Goal: Contribute content

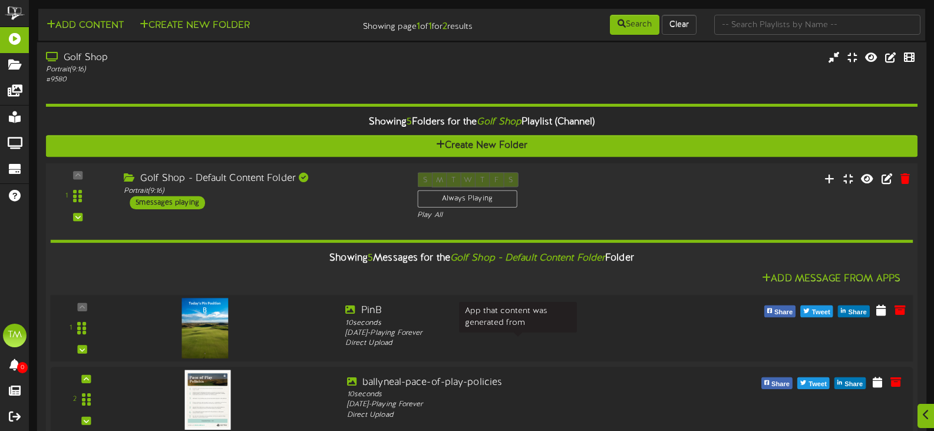
scroll to position [177, 0]
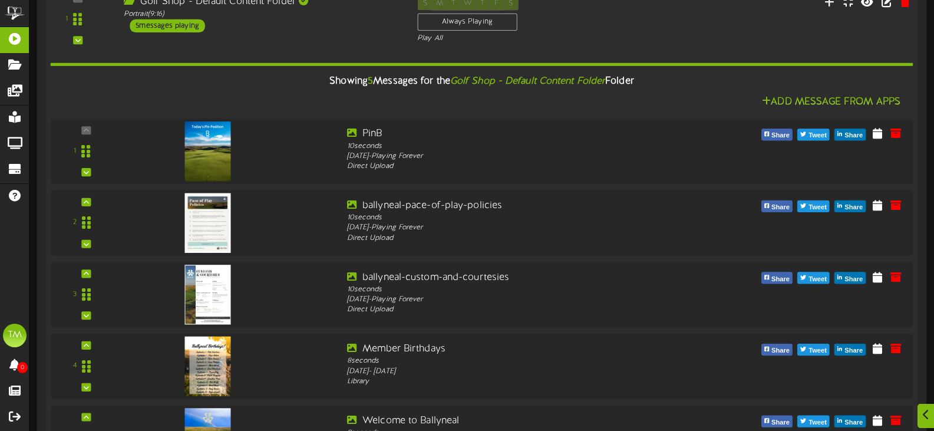
click at [312, 45] on div "Showing 5 Messages for the Golf Shop - Default Content Folder Folder Add Messag…" at bounding box center [482, 260] width 863 height 433
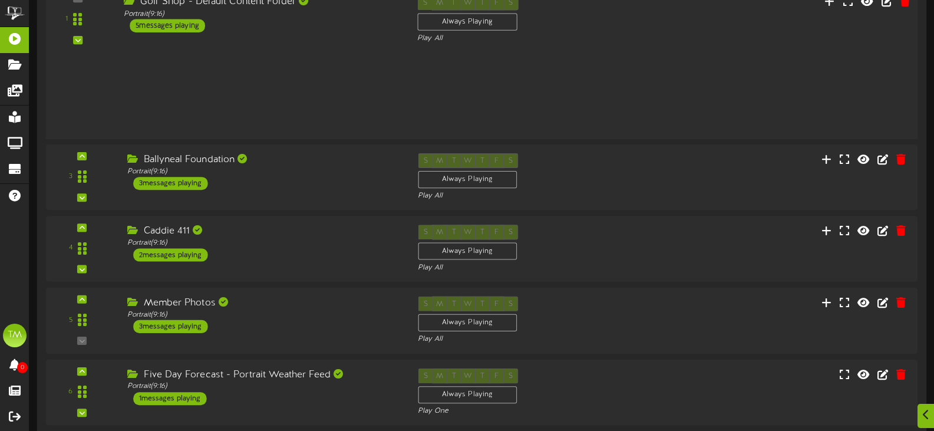
scroll to position [180, 0]
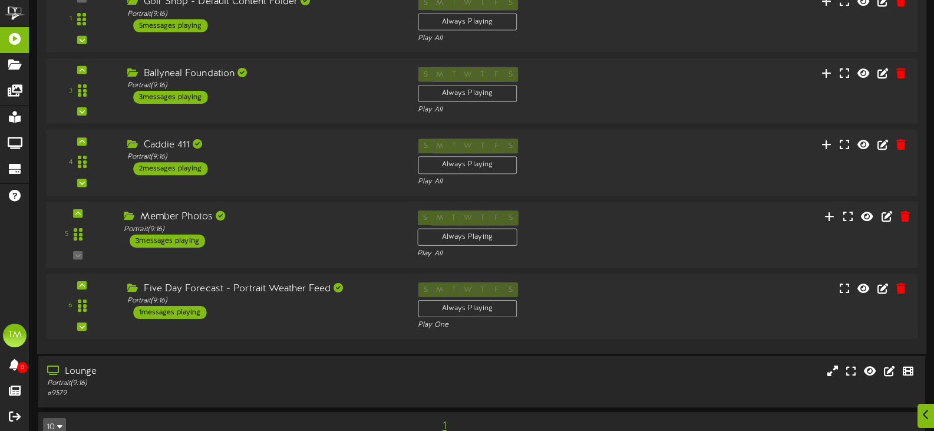
click at [273, 216] on div "Member Photos" at bounding box center [262, 217] width 276 height 14
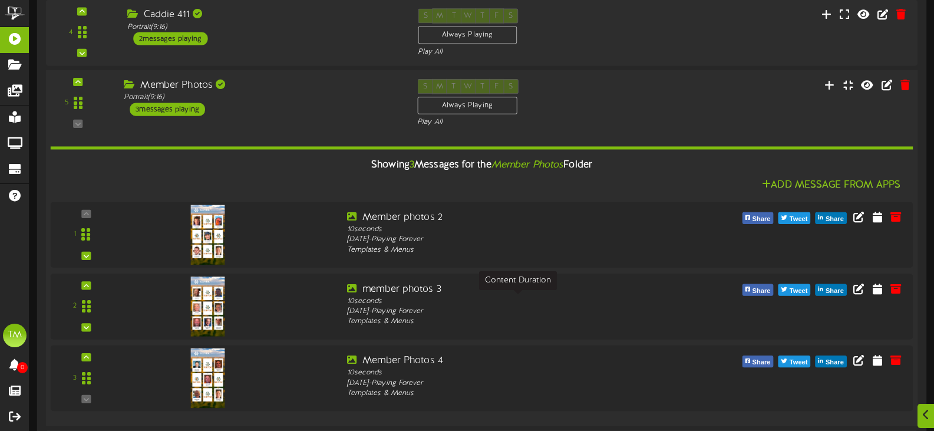
scroll to position [416, 0]
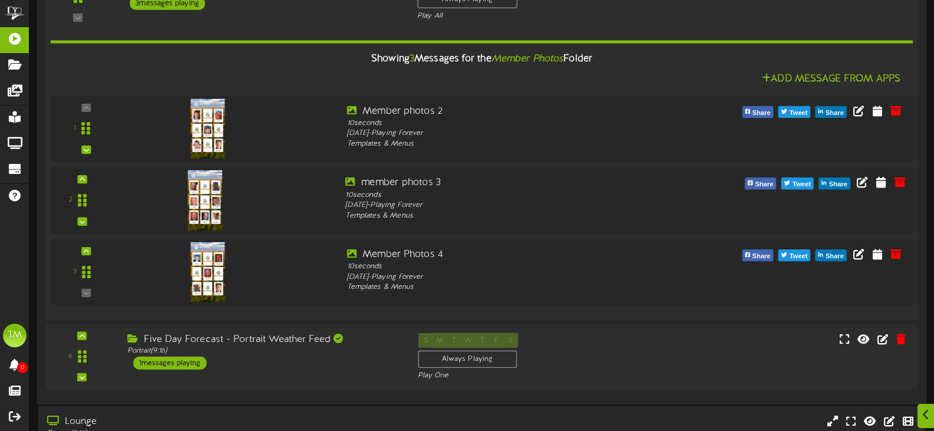
click at [284, 191] on div at bounding box center [228, 197] width 218 height 42
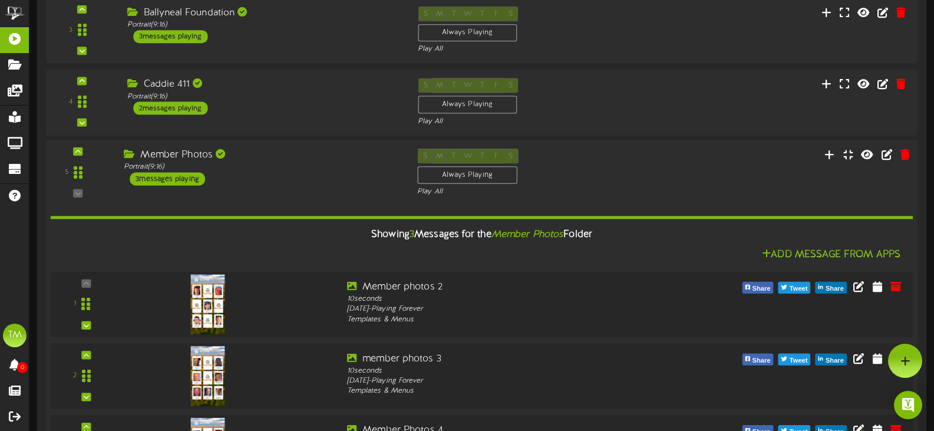
scroll to position [298, 0]
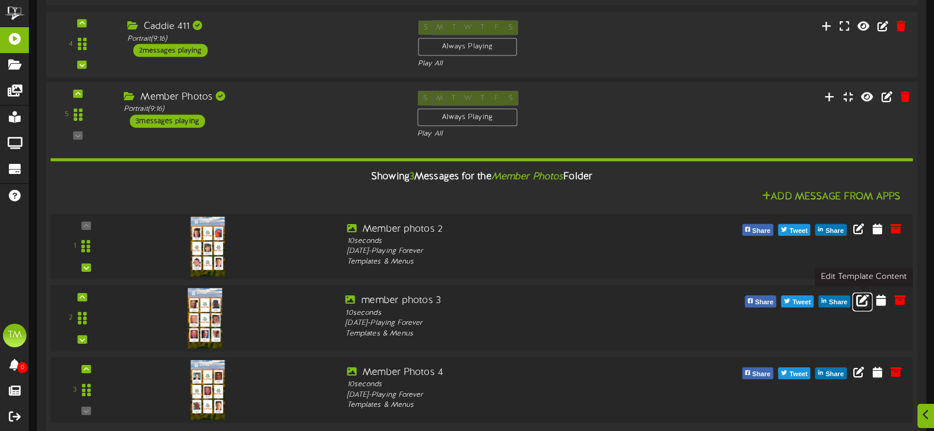
click at [865, 299] on icon at bounding box center [863, 299] width 13 height 13
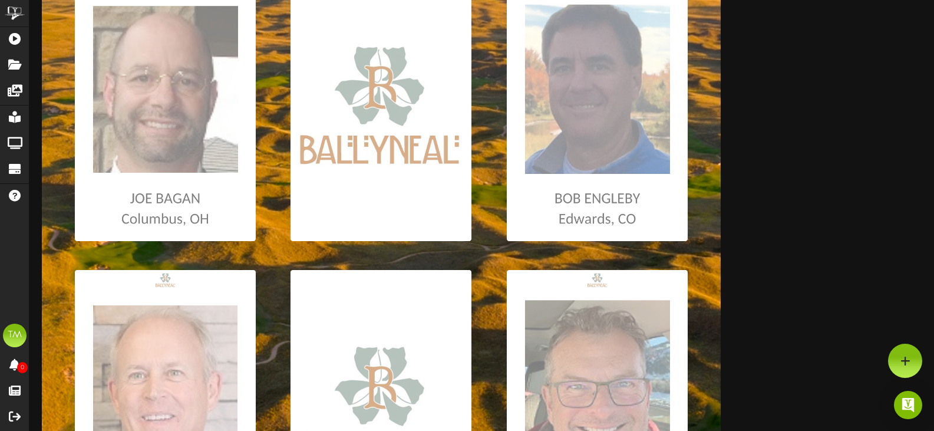
scroll to position [177, 0]
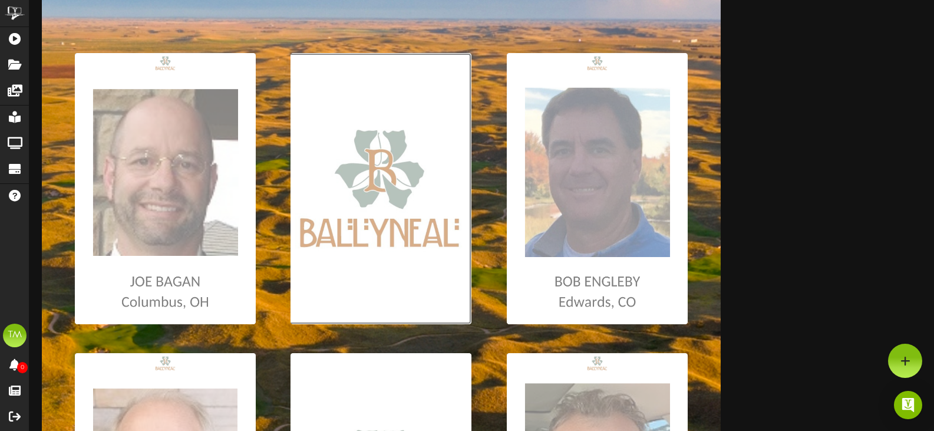
type input "**********"
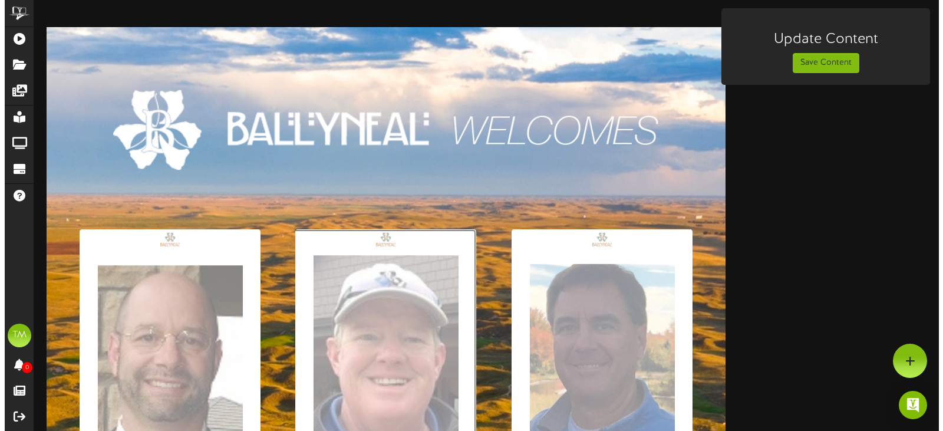
scroll to position [0, 0]
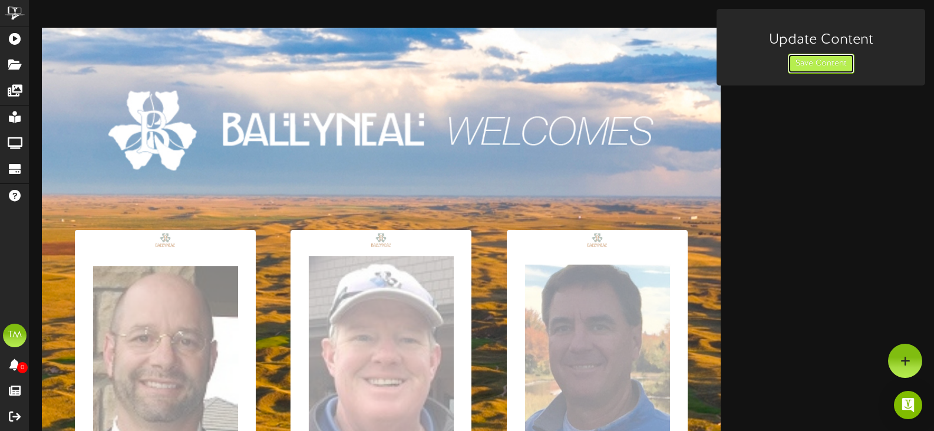
click at [802, 65] on button "Save Content" at bounding box center [821, 64] width 67 height 20
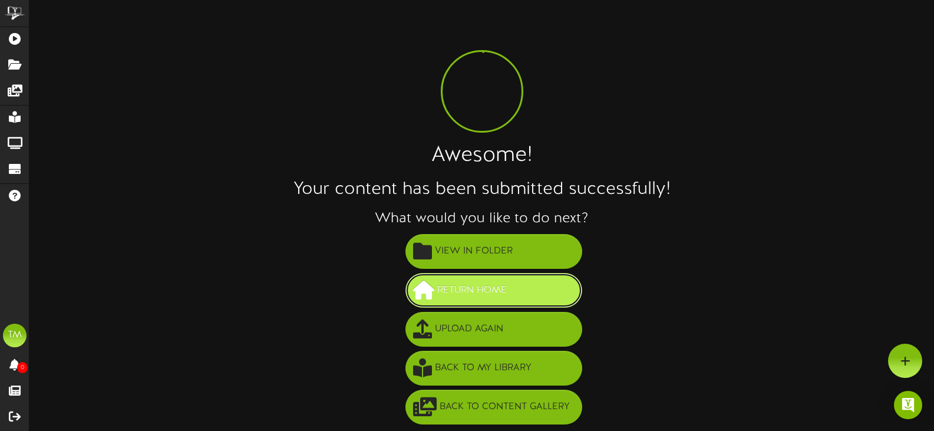
click at [475, 288] on span "Return Home" at bounding box center [472, 290] width 75 height 19
